Goal: Task Accomplishment & Management: Manage account settings

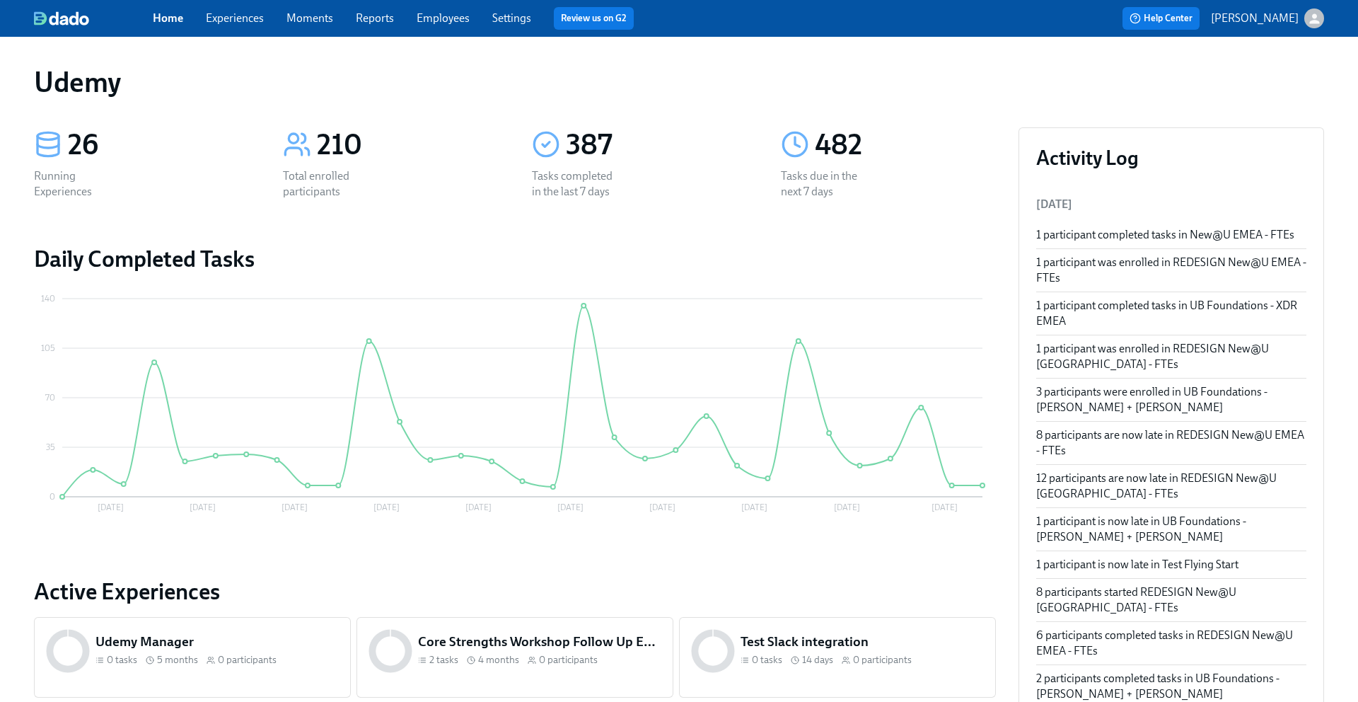
click at [228, 18] on link "Experiences" at bounding box center [235, 17] width 58 height 13
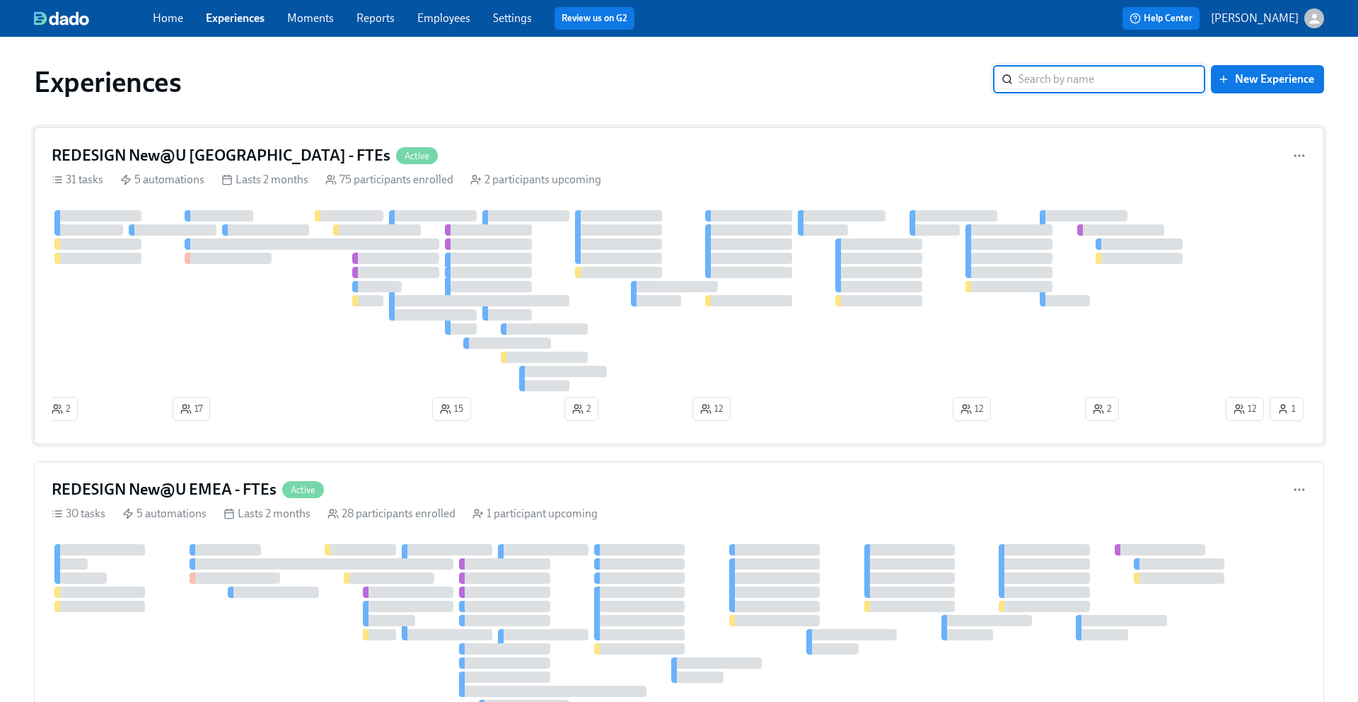
scroll to position [79, 0]
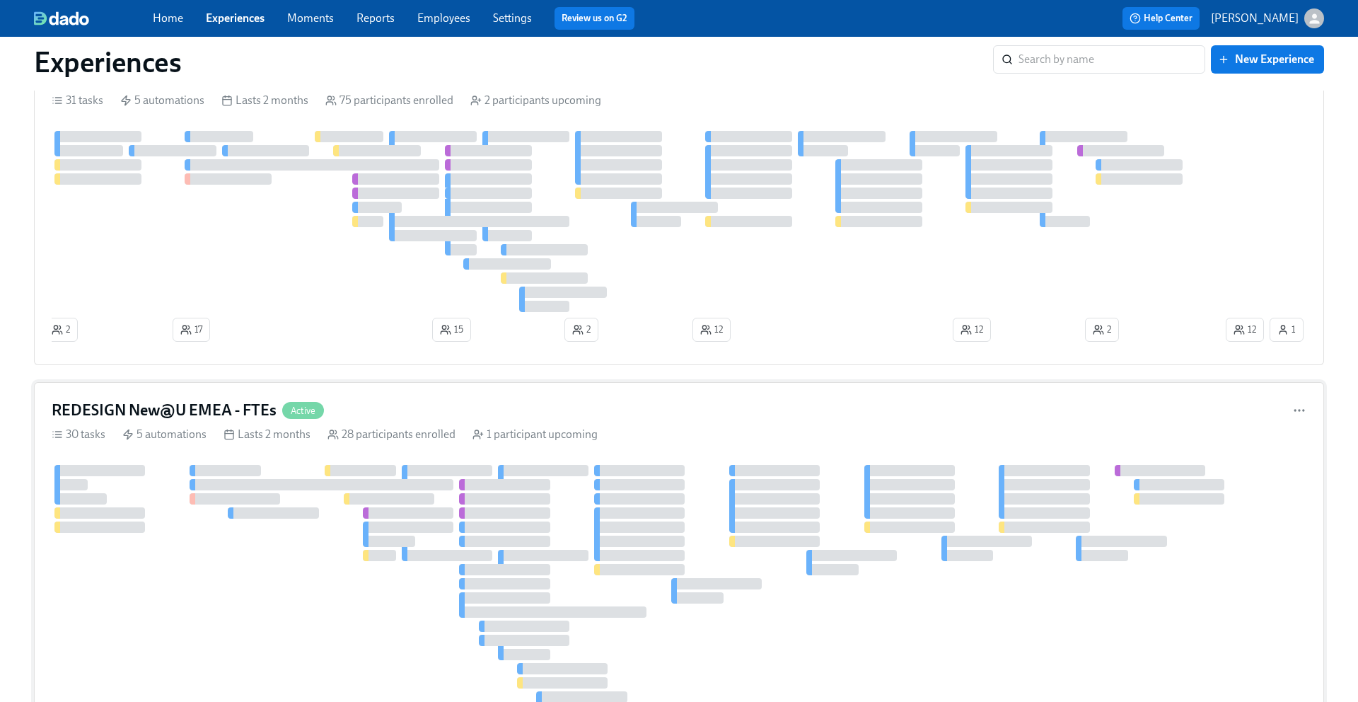
click at [206, 416] on h4 "REDESIGN New@U EMEA - FTEs" at bounding box center [164, 410] width 225 height 21
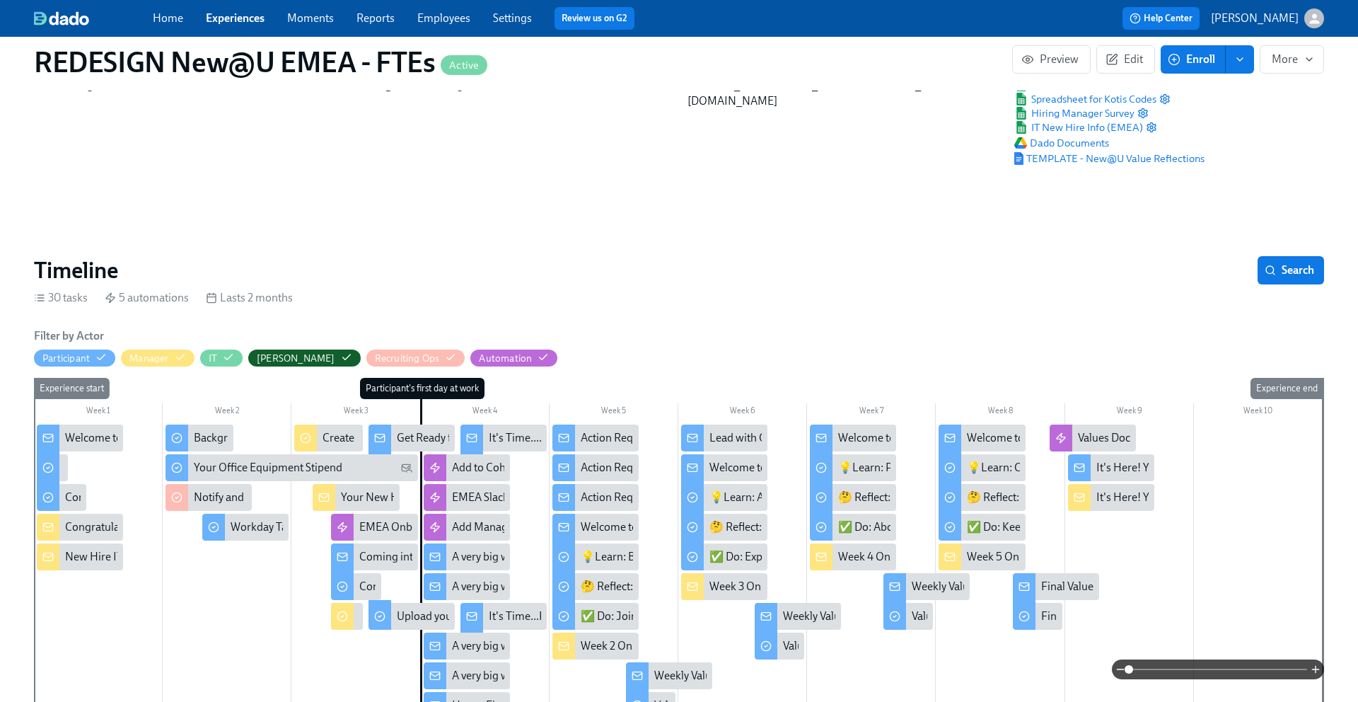
scroll to position [65, 0]
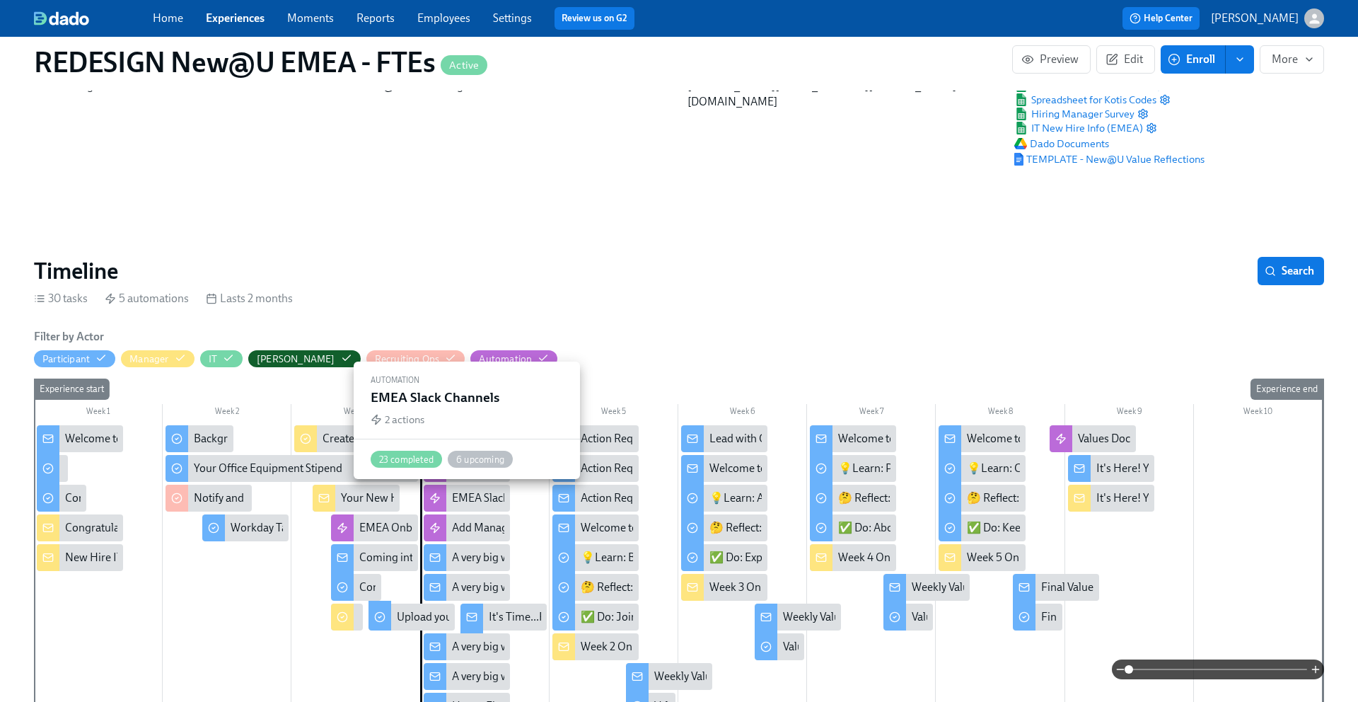
click at [463, 500] on div "EMEA Slack Channels" at bounding box center [504, 498] width 104 height 16
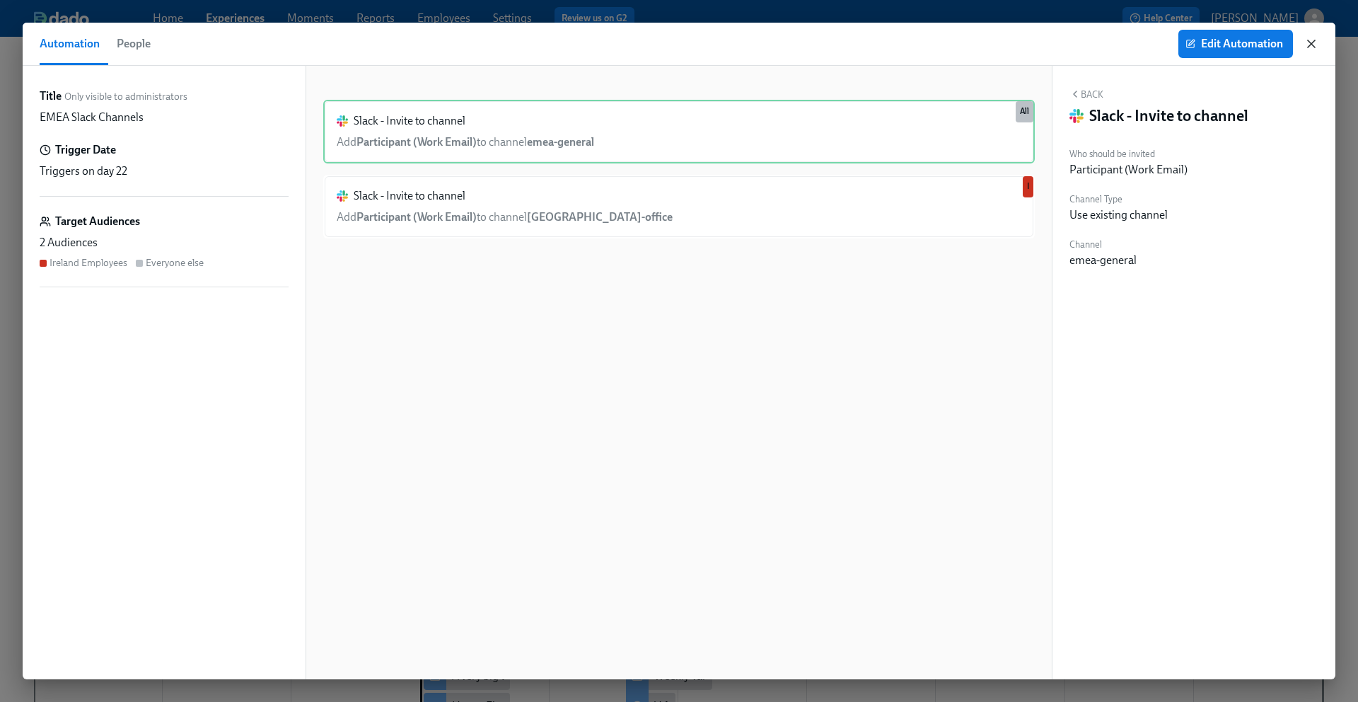
click at [1315, 50] on icon "button" at bounding box center [1312, 44] width 14 height 14
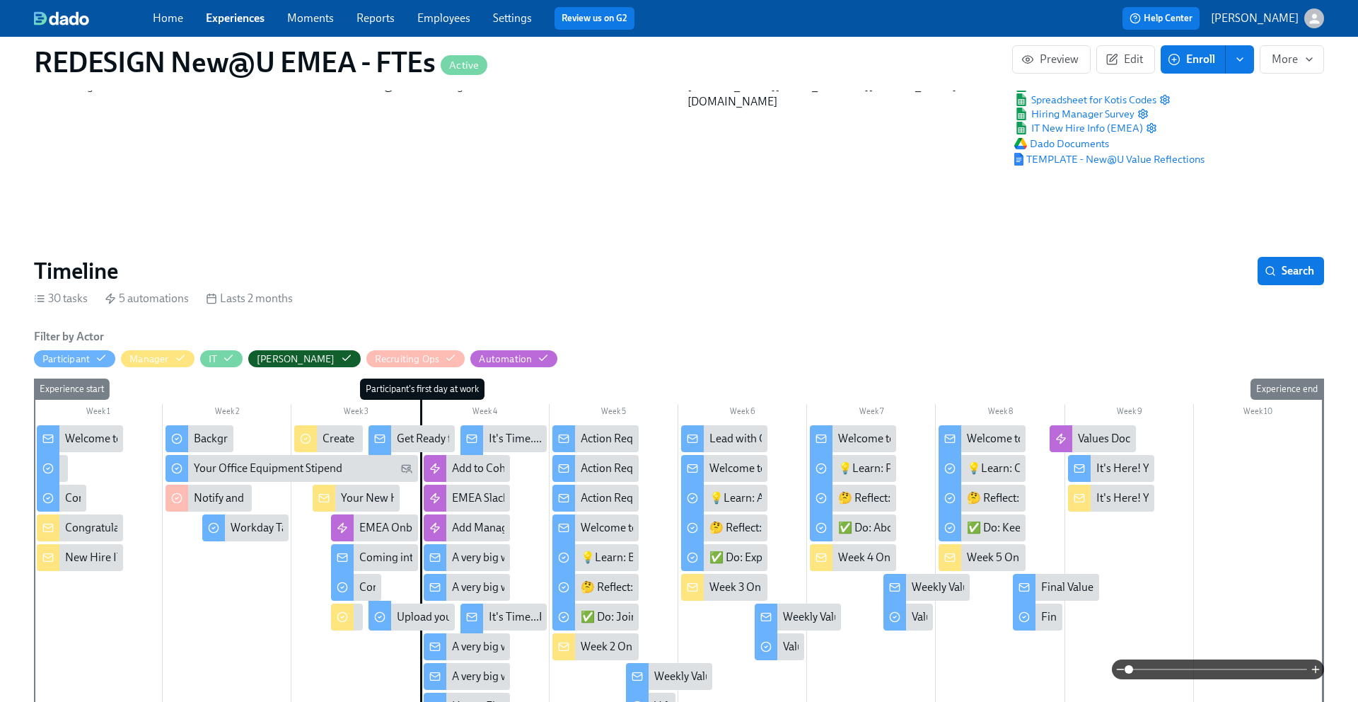
click at [463, 454] on div at bounding box center [472, 440] width 23 height 30
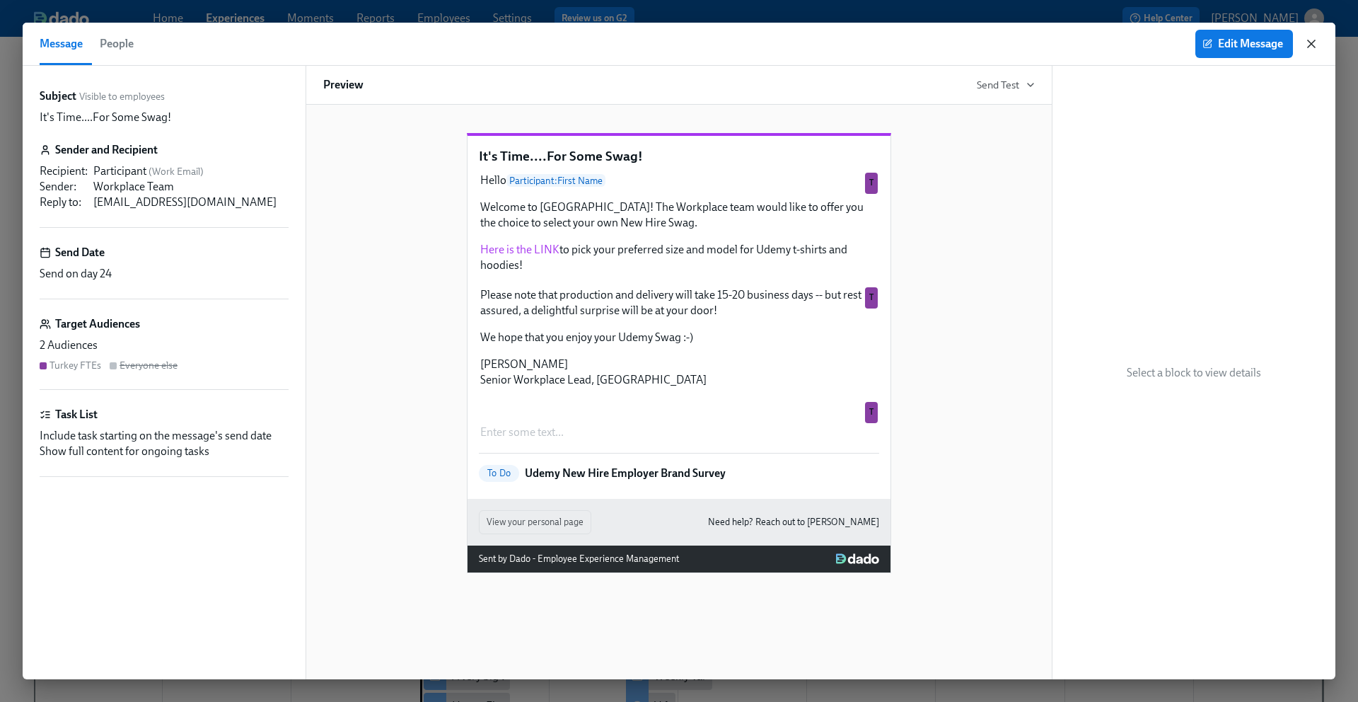
click at [1315, 44] on icon "button" at bounding box center [1312, 44] width 14 height 14
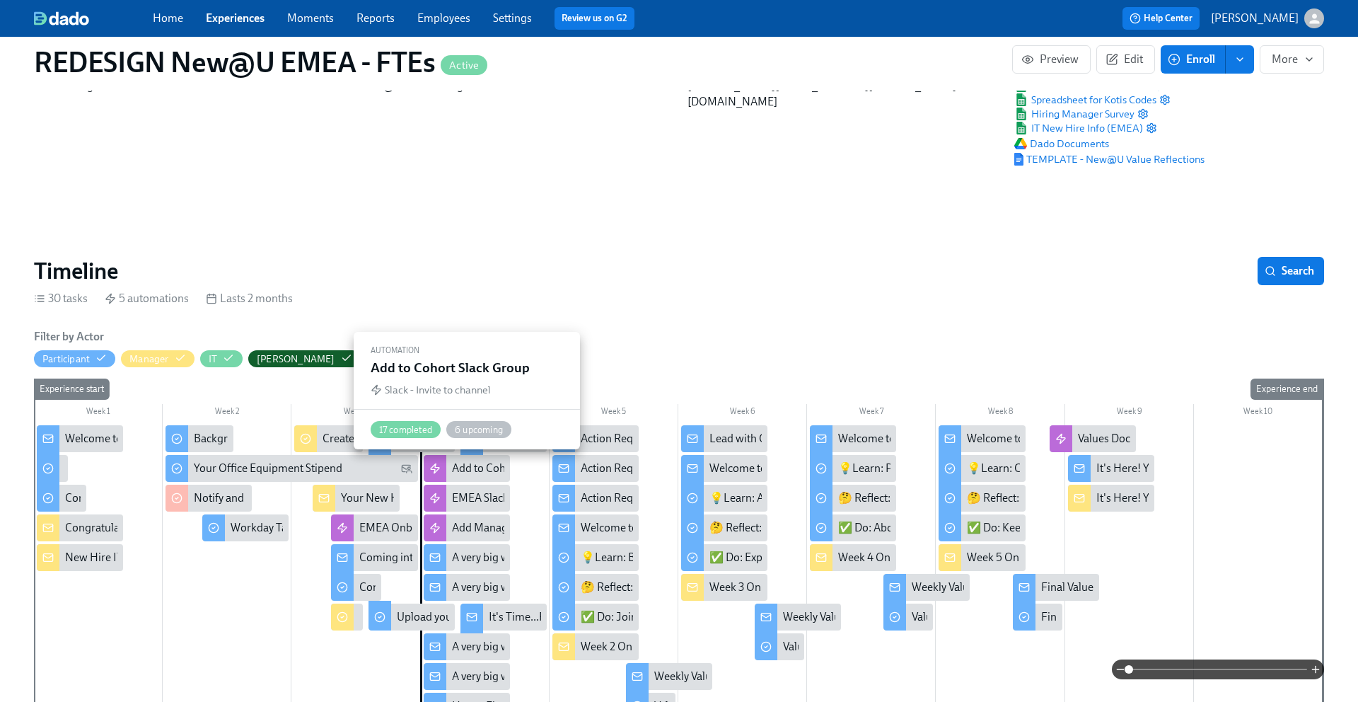
click at [442, 475] on div at bounding box center [435, 468] width 23 height 27
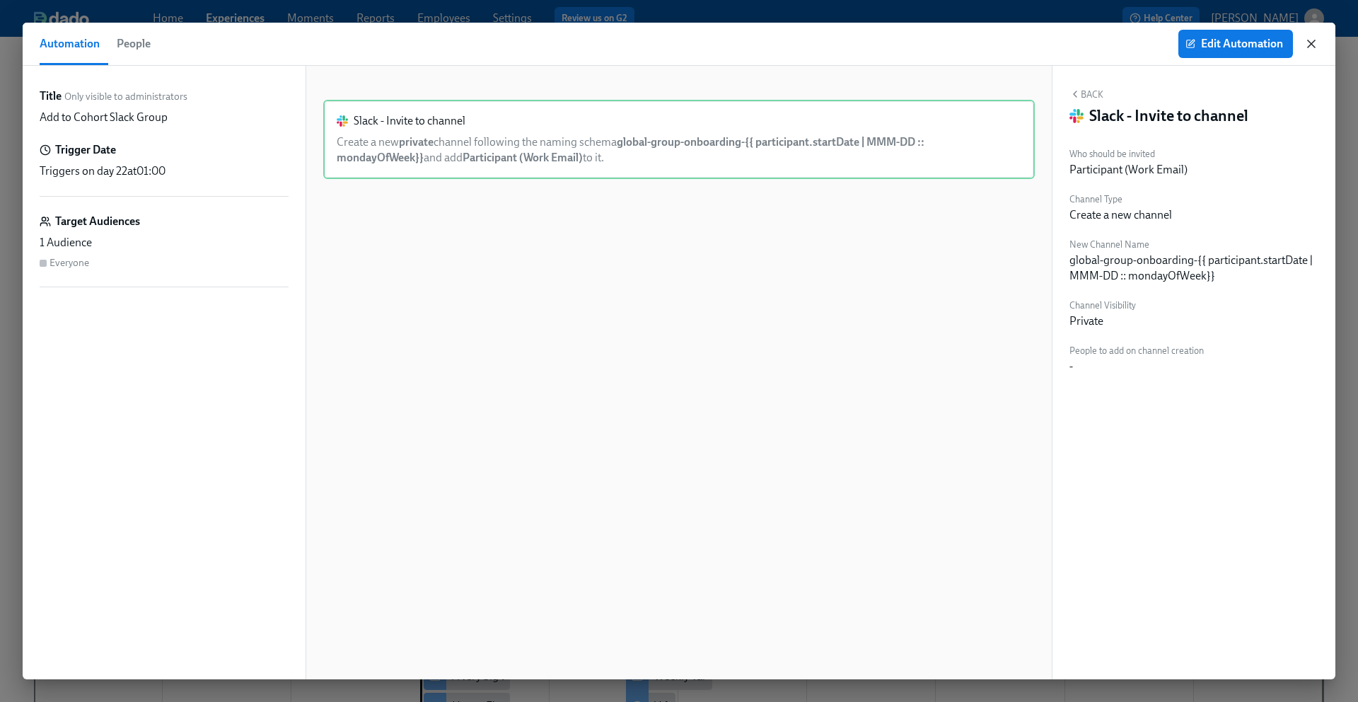
click at [1317, 43] on icon "button" at bounding box center [1312, 44] width 14 height 14
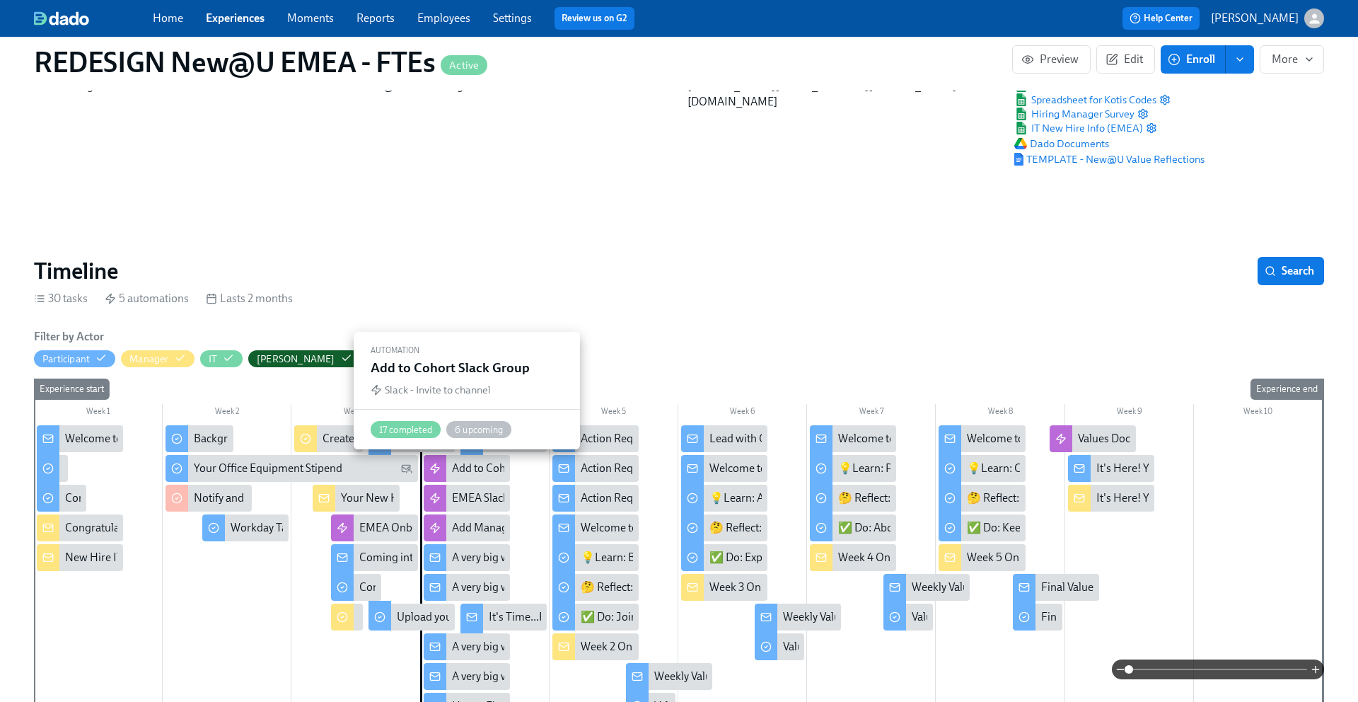
click at [454, 466] on div "Add to Cohort Slack Group" at bounding box center [516, 469] width 128 height 16
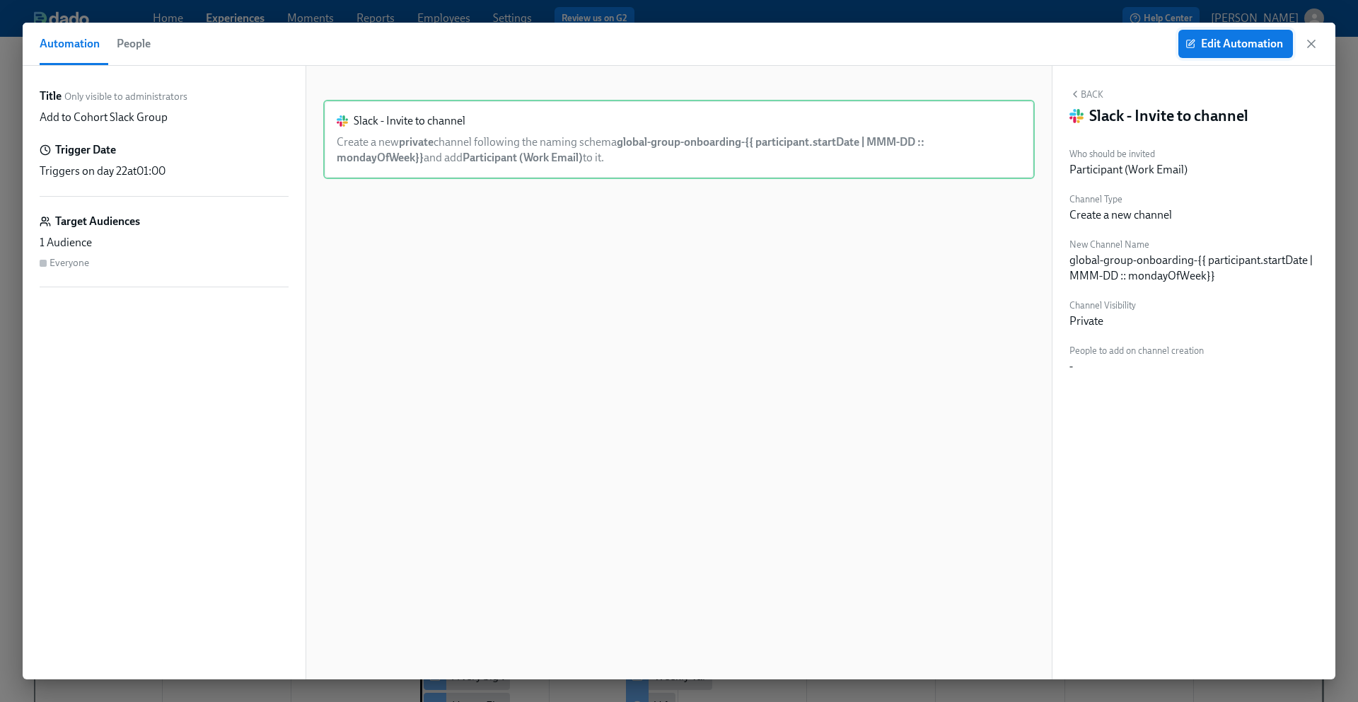
click at [1225, 40] on span "Edit Automation" at bounding box center [1236, 44] width 95 height 14
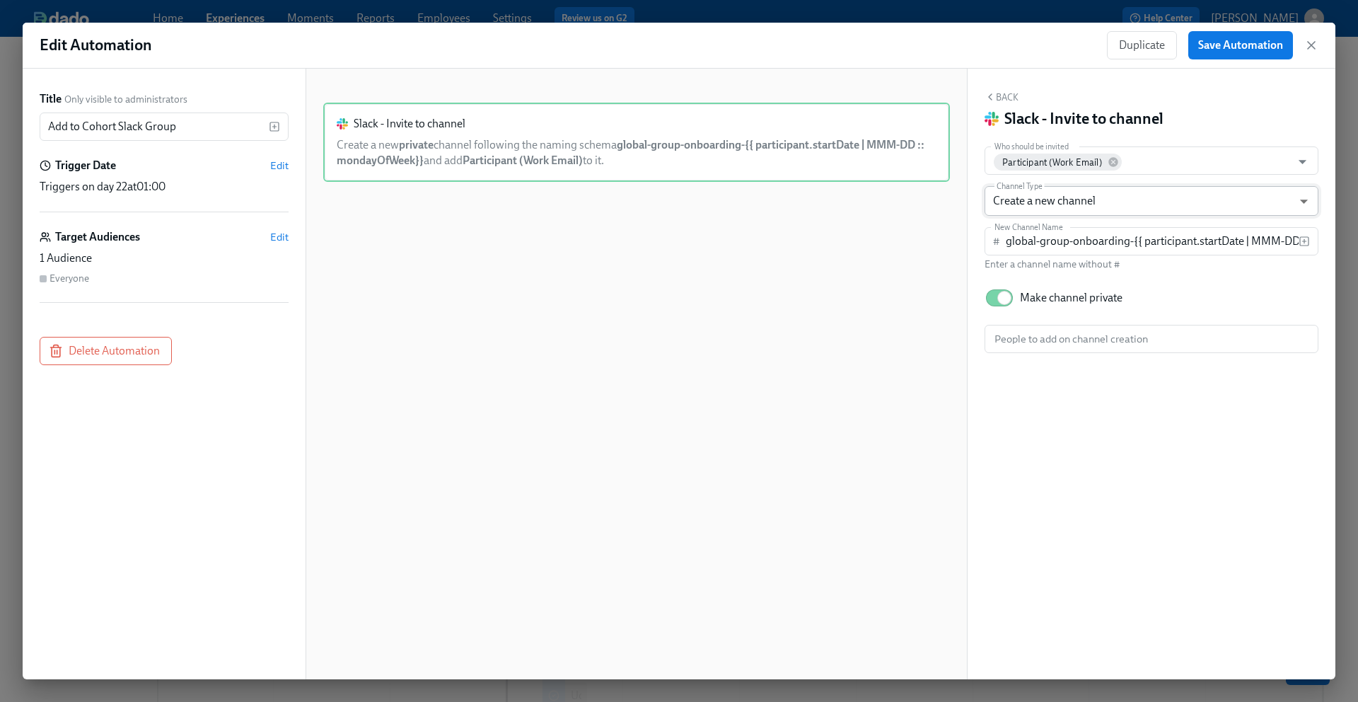
click at [1093, 203] on body "Home Experiences Moments Reports Employees Settings Review us on G2 Help Center…" at bounding box center [679, 482] width 1358 height 964
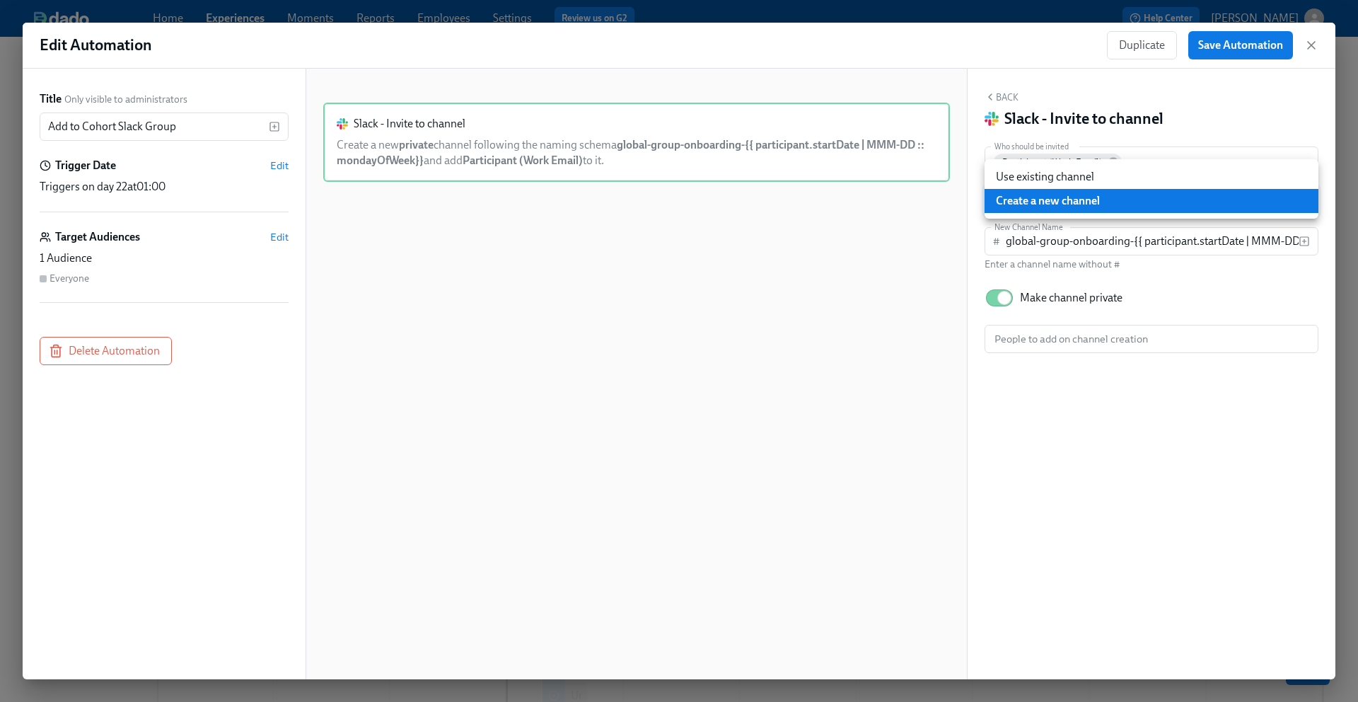
click at [1311, 45] on div at bounding box center [679, 351] width 1358 height 702
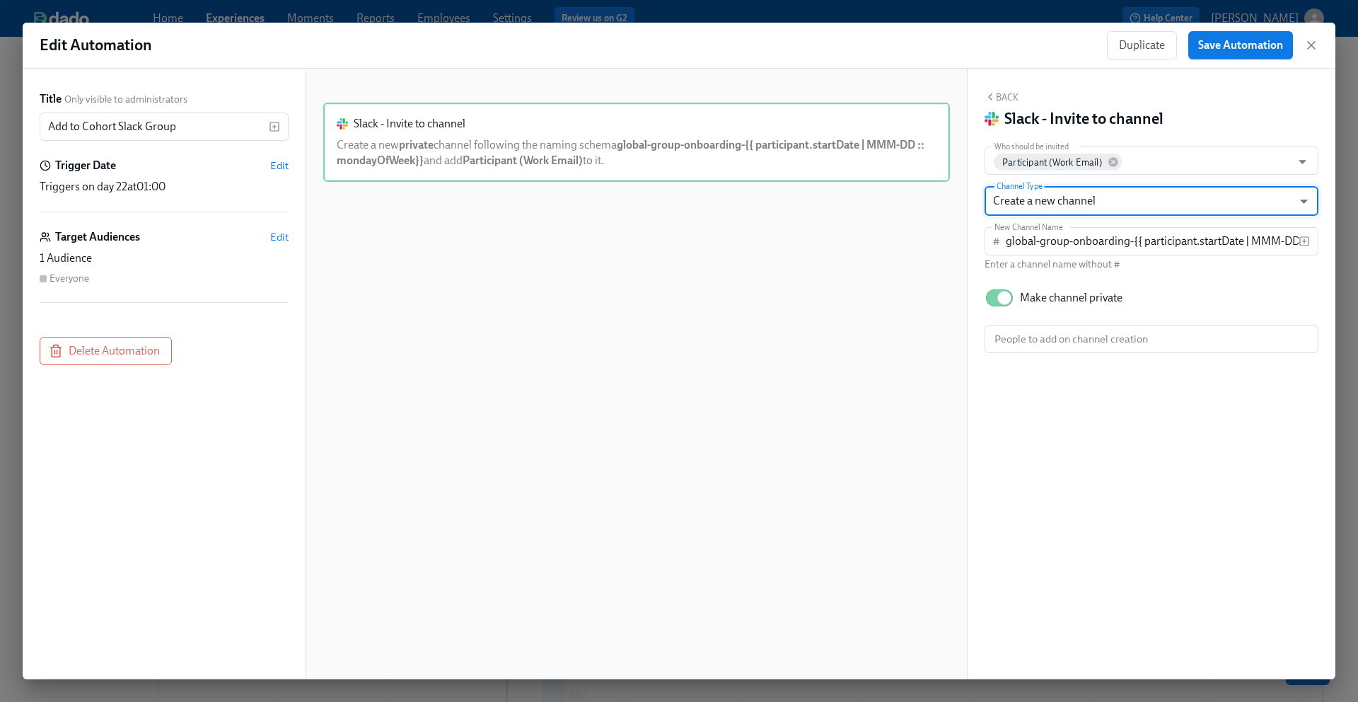
click at [1311, 45] on icon "button" at bounding box center [1311, 45] width 7 height 7
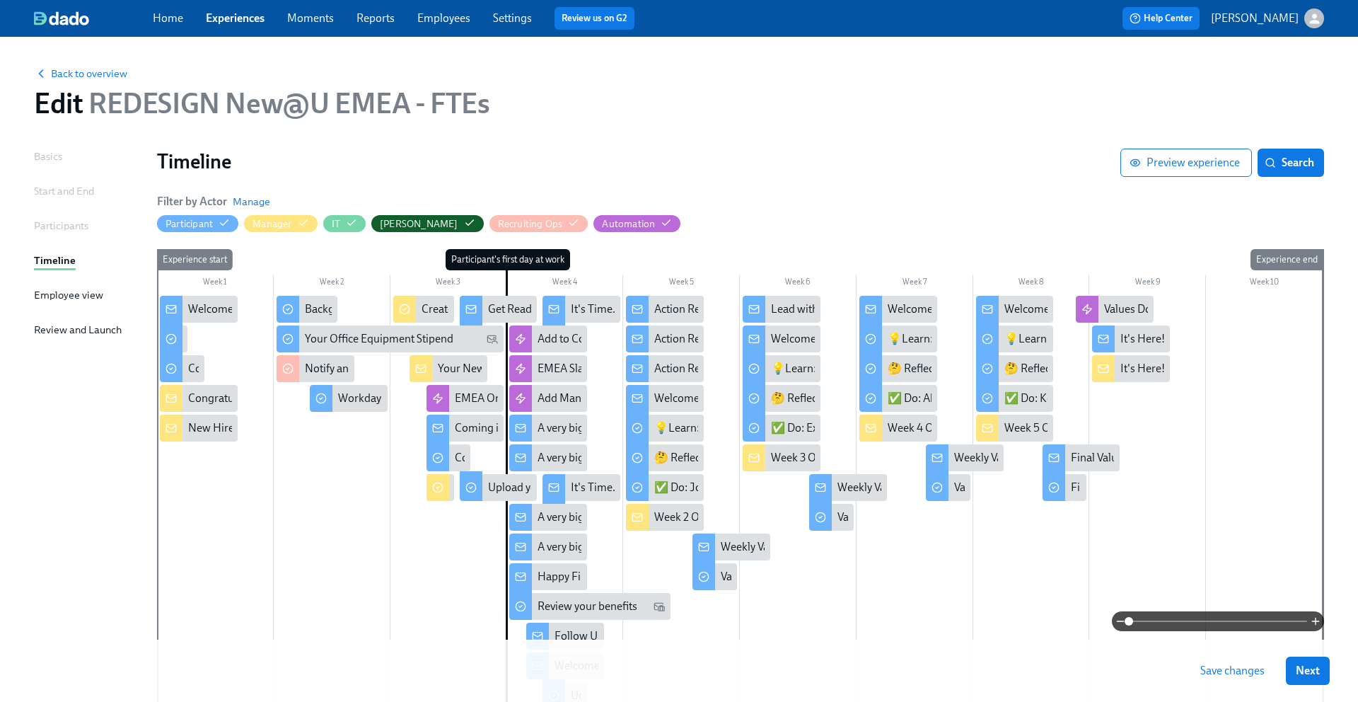
click at [227, 23] on link "Experiences" at bounding box center [235, 17] width 59 height 13
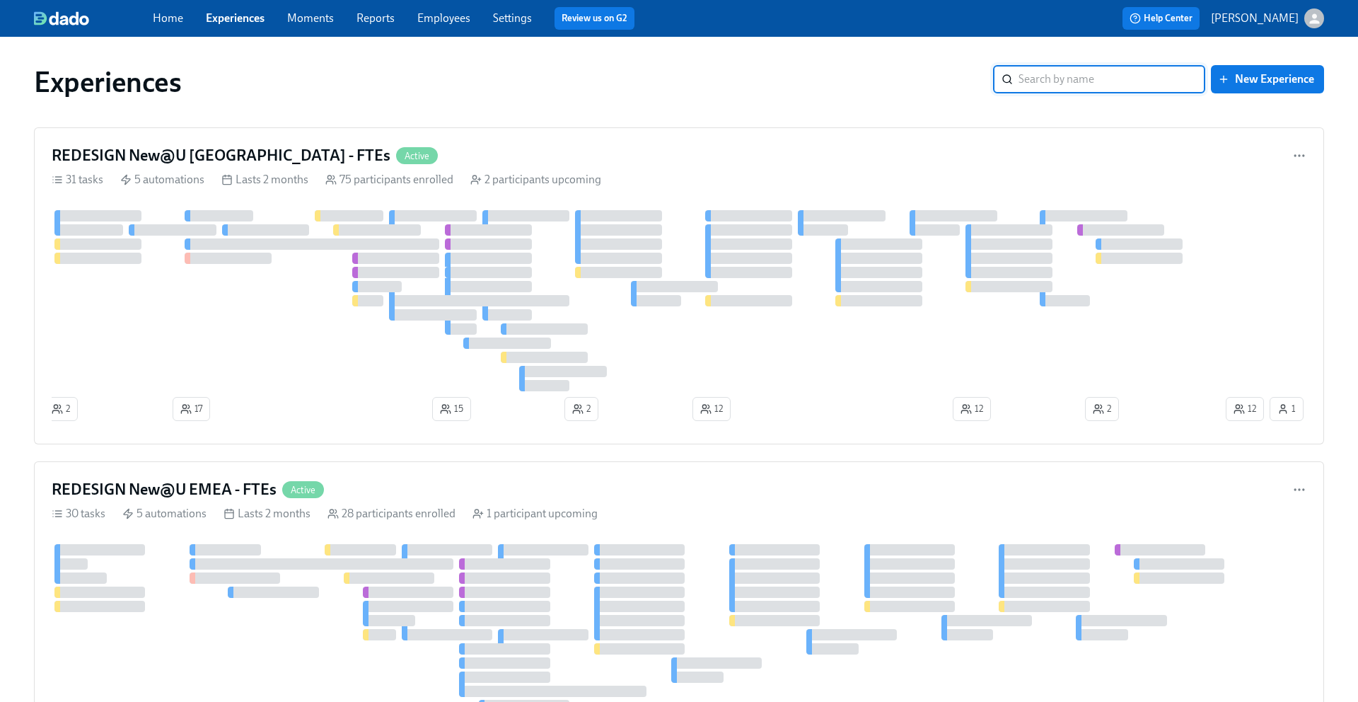
click at [1142, 82] on input "search" at bounding box center [1112, 79] width 187 height 28
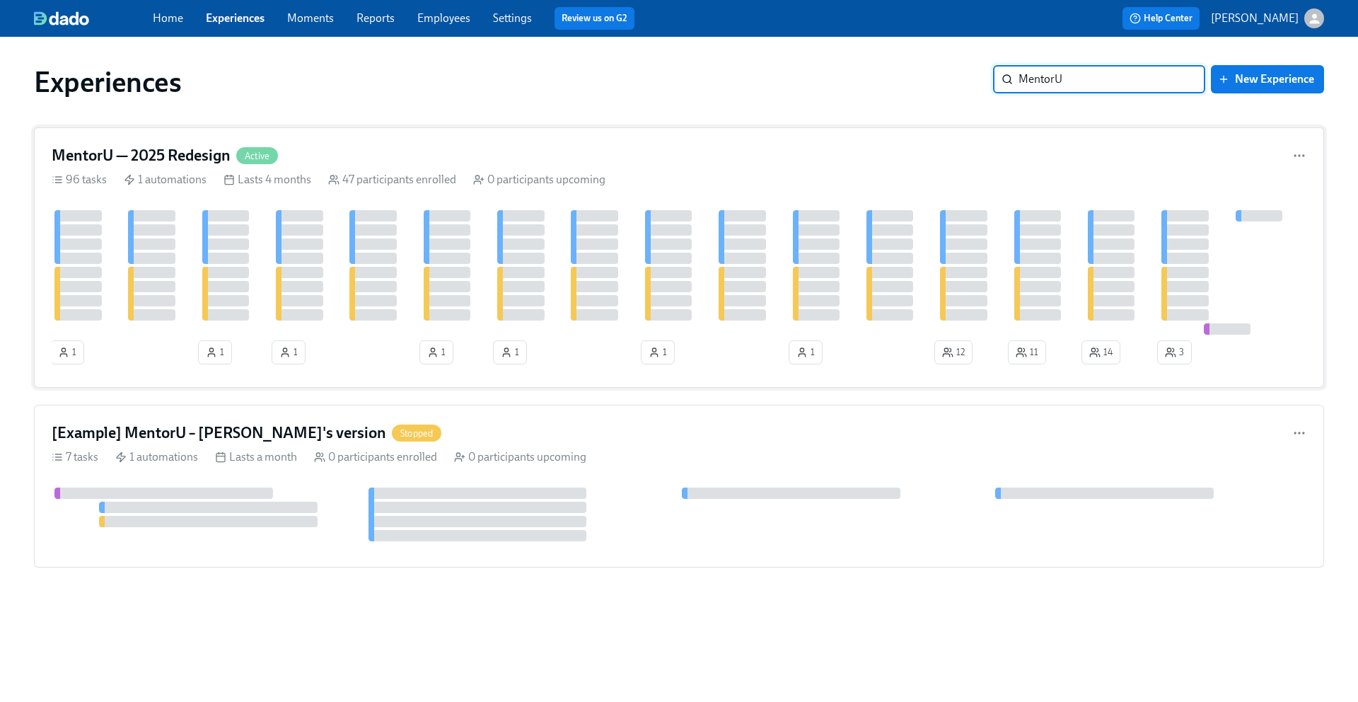
type input "MentorU"
click at [175, 154] on h4 "MentorU — 2025 Redesign" at bounding box center [141, 155] width 179 height 21
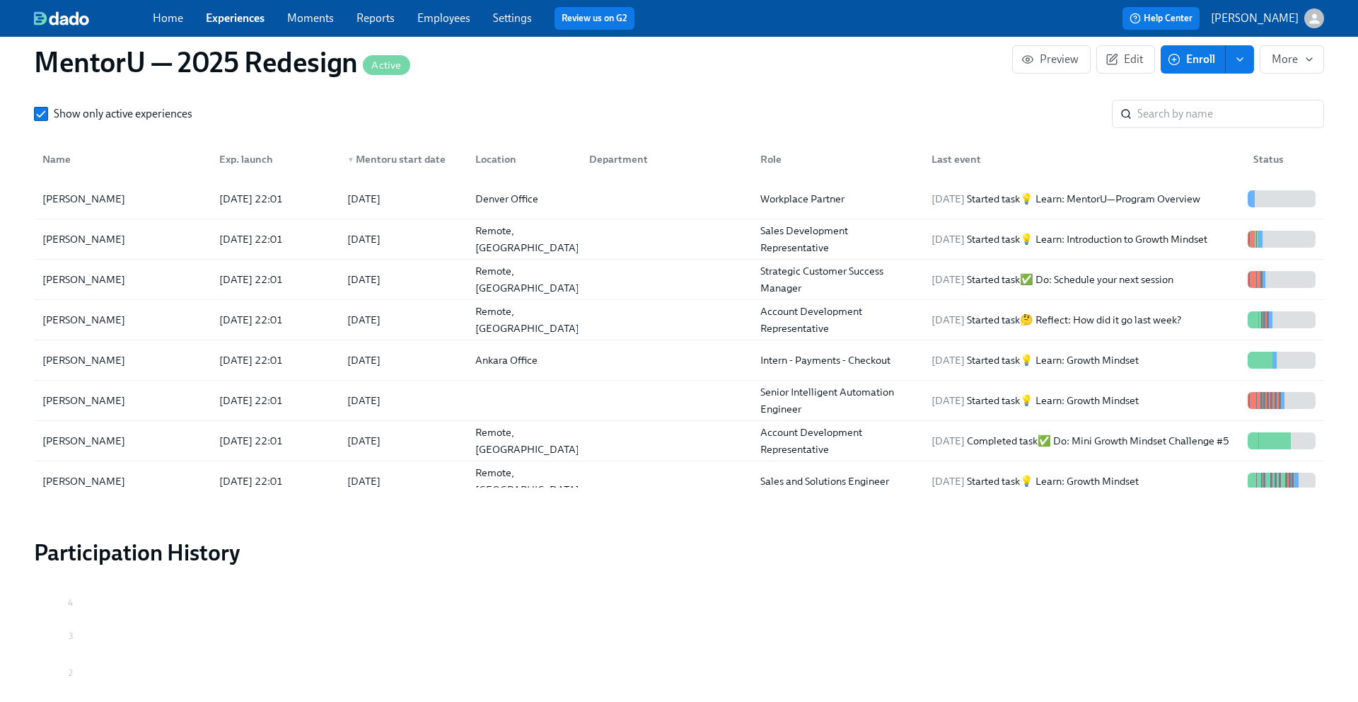
scroll to position [1296, 0]
click at [1163, 115] on input "search" at bounding box center [1231, 113] width 187 height 28
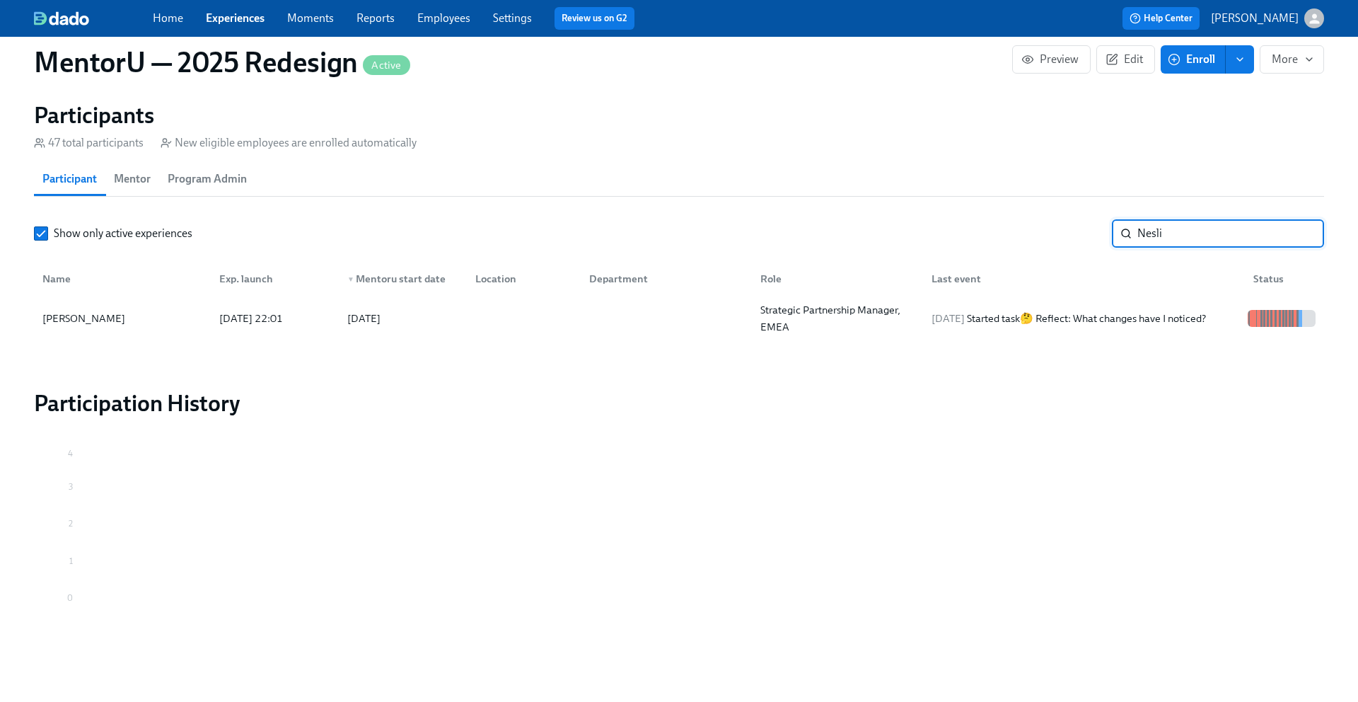
scroll to position [1176, 0]
type input "Nesli"
click at [108, 316] on div "[PERSON_NAME]" at bounding box center [122, 318] width 171 height 28
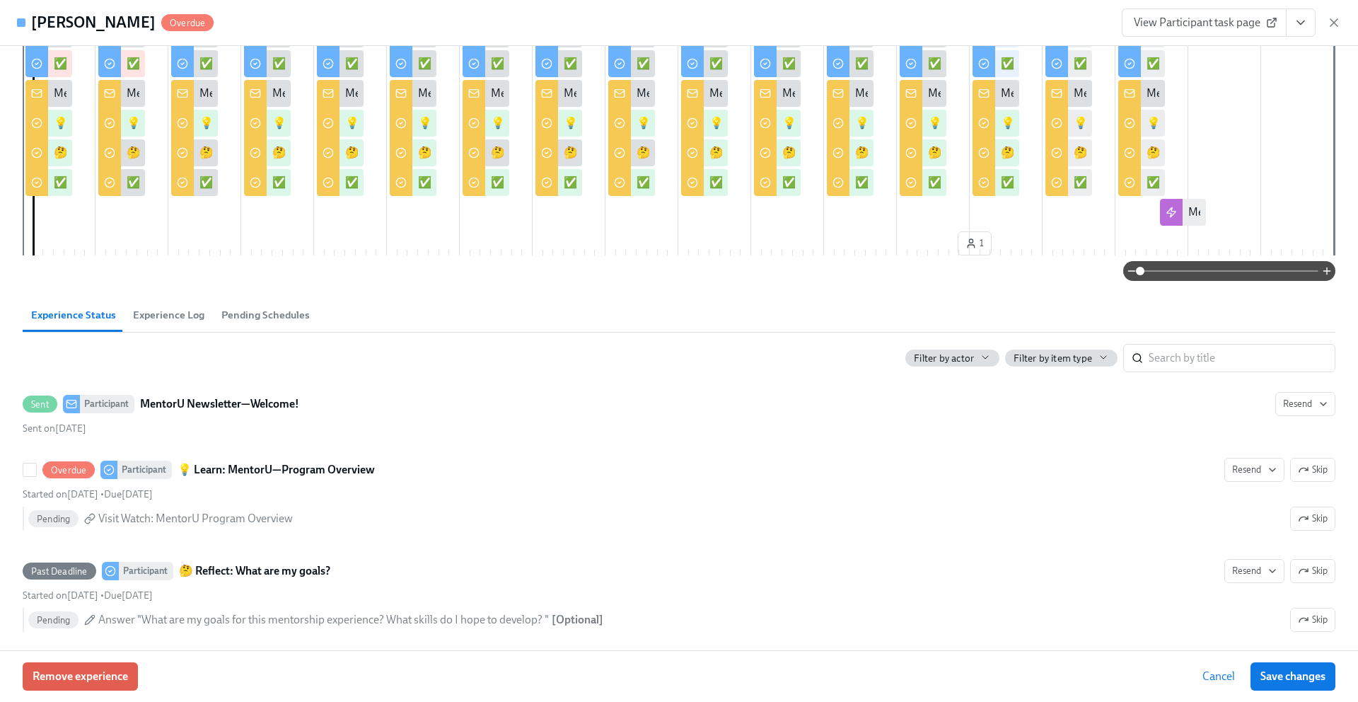
scroll to position [214, 0]
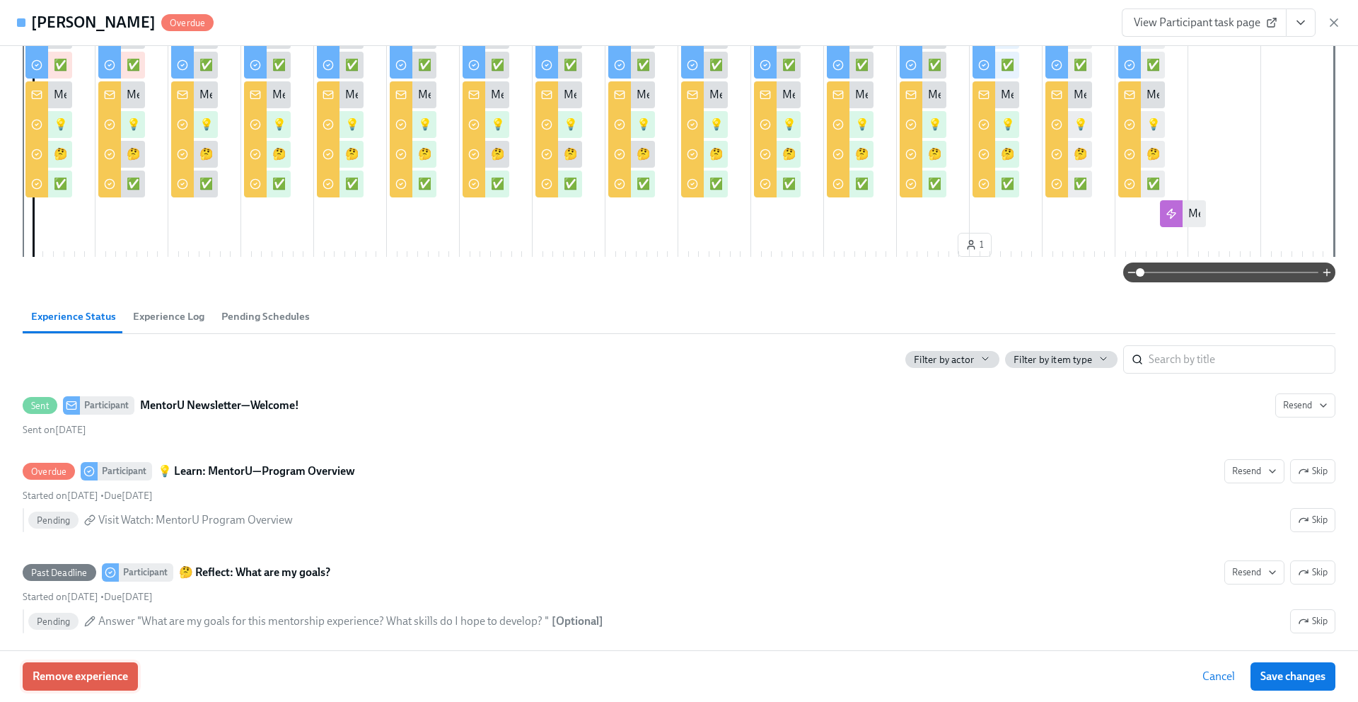
click at [107, 678] on span "Remove experience" at bounding box center [81, 676] width 96 height 14
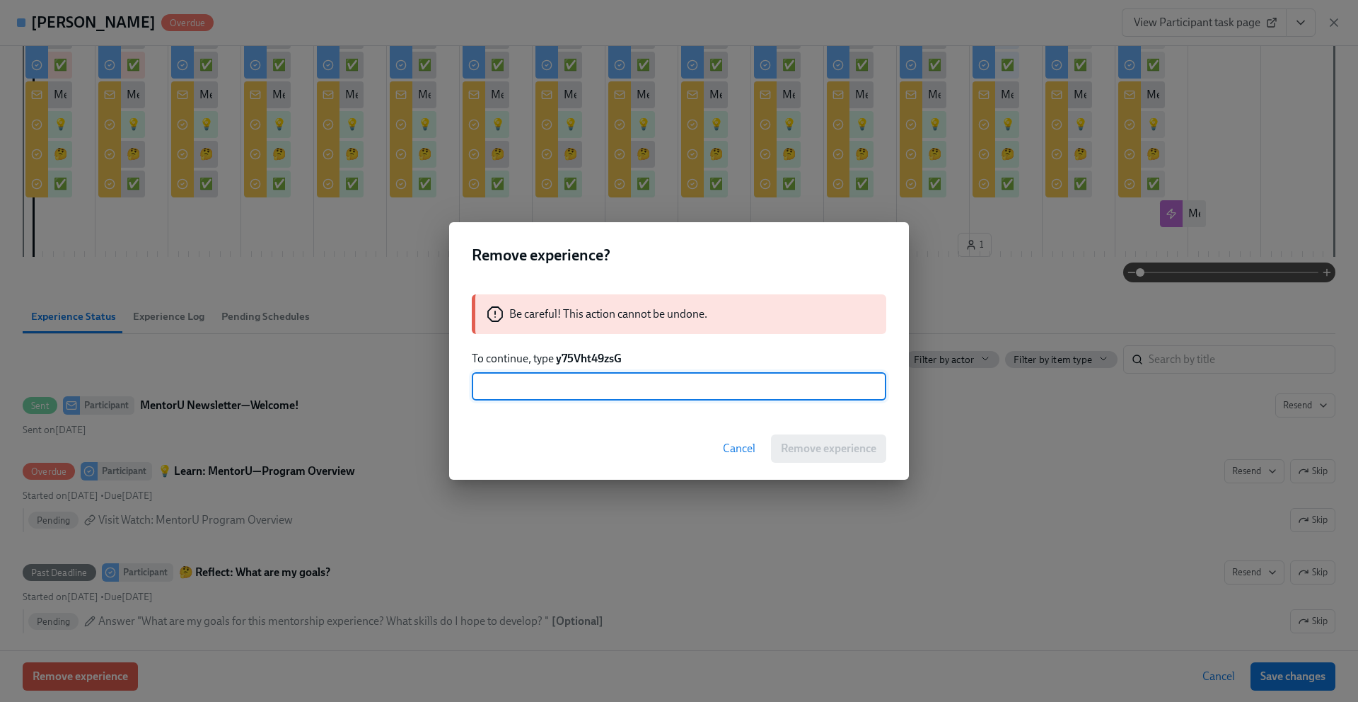
click at [517, 392] on input "text" at bounding box center [679, 386] width 415 height 28
type input "y75Vht49zsG"
click at [808, 446] on span "Remove experience" at bounding box center [829, 449] width 96 height 14
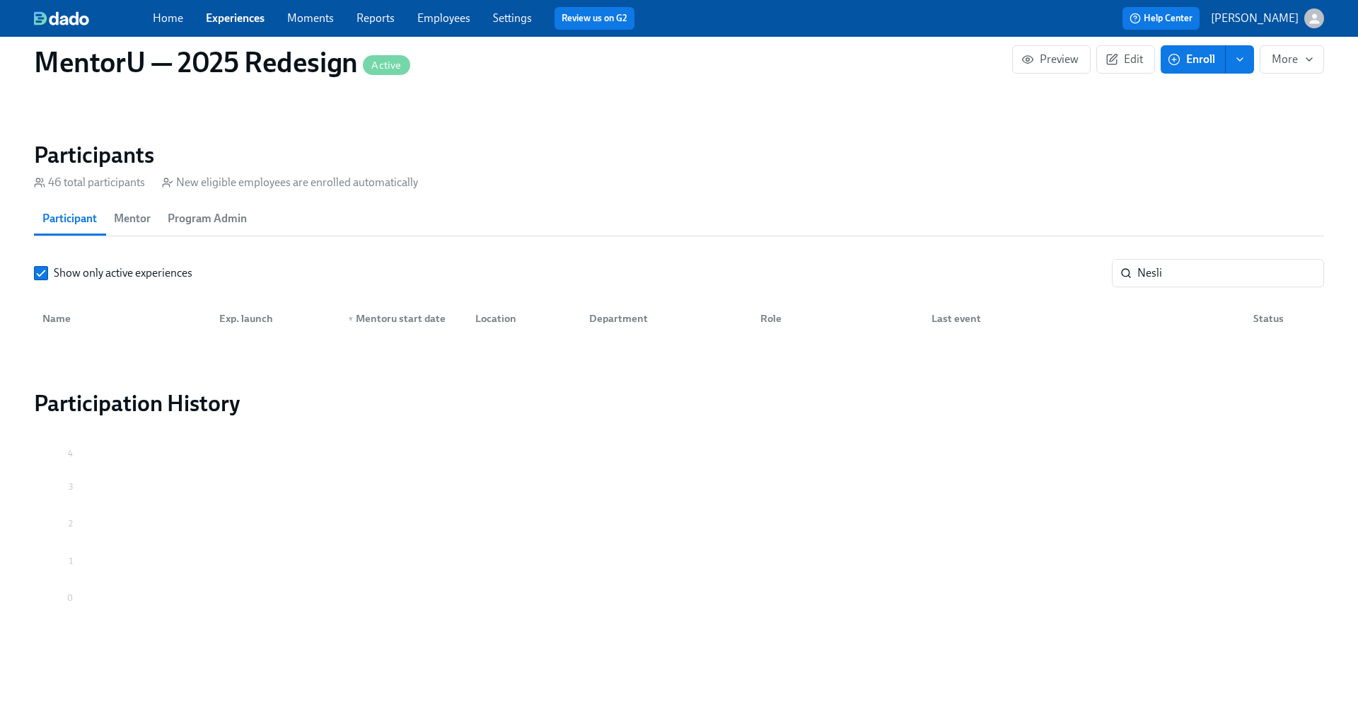
scroll to position [0, 7143]
click at [138, 215] on span "Mentor" at bounding box center [132, 219] width 37 height 20
click at [1174, 279] on input "Nesli" at bounding box center [1231, 273] width 187 height 28
type input "R"
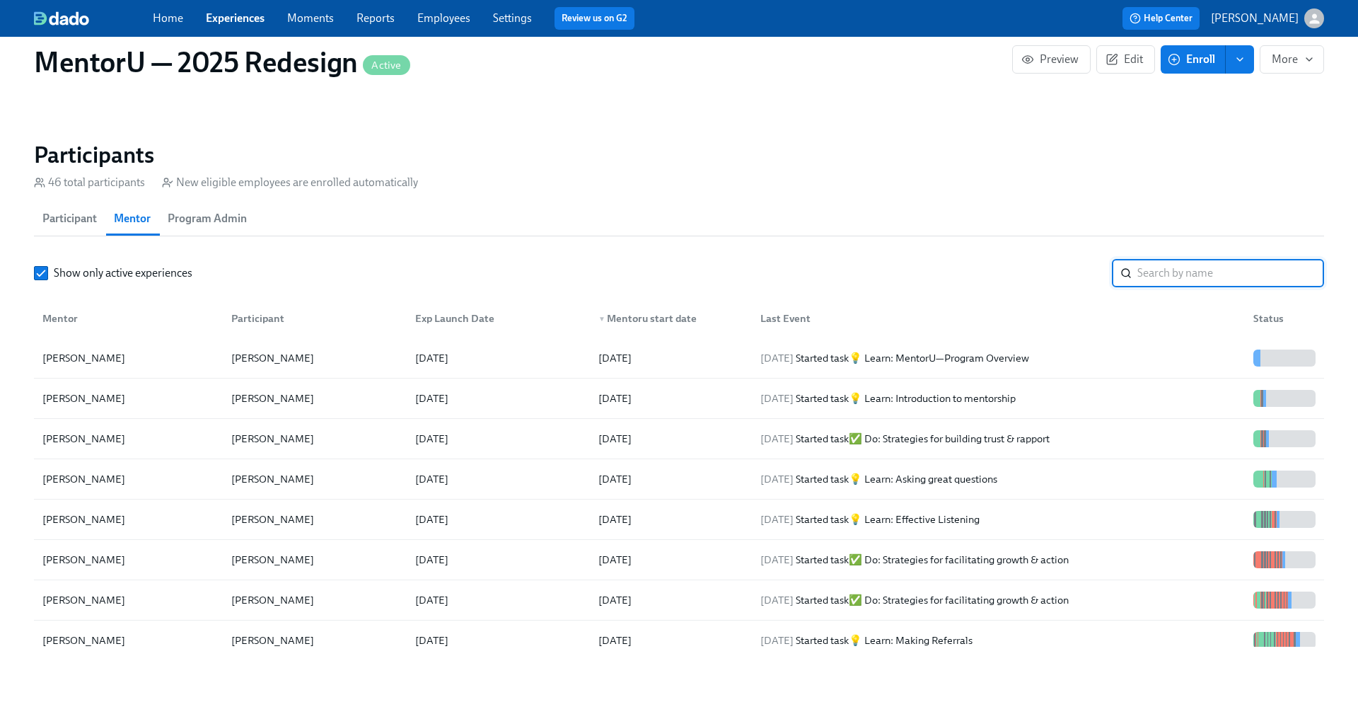
click at [68, 219] on span "Participant" at bounding box center [69, 219] width 54 height 20
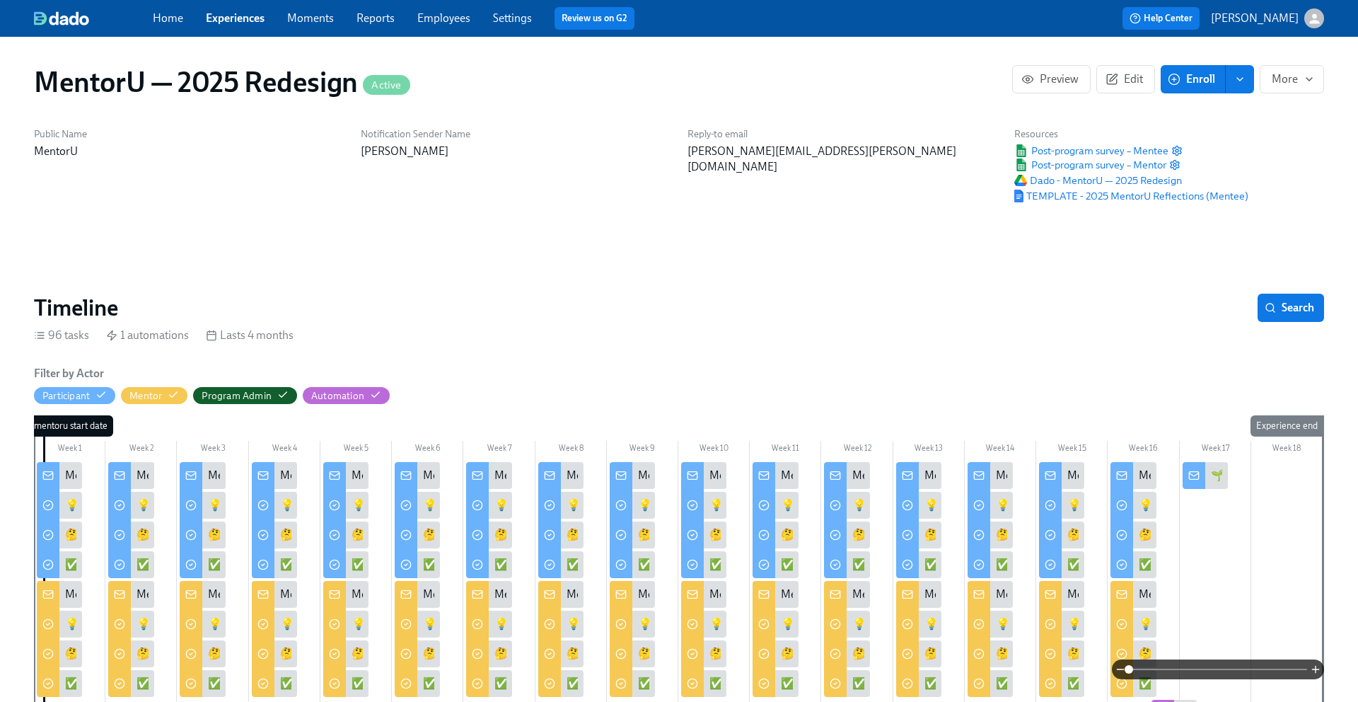
click at [170, 21] on link "Home" at bounding box center [168, 17] width 30 height 13
